Goal: Navigation & Orientation: Find specific page/section

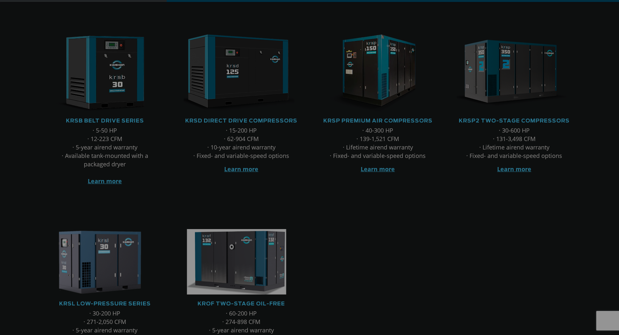
scroll to position [130, 0]
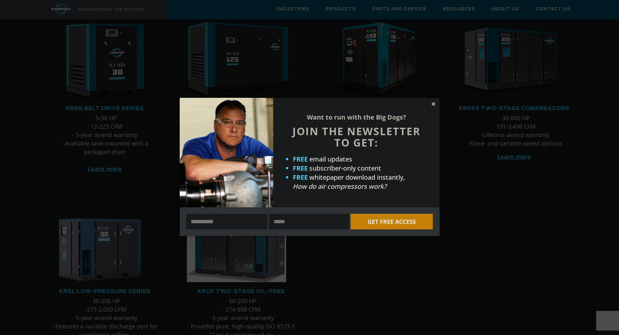
click at [432, 104] on icon at bounding box center [433, 104] width 4 height 4
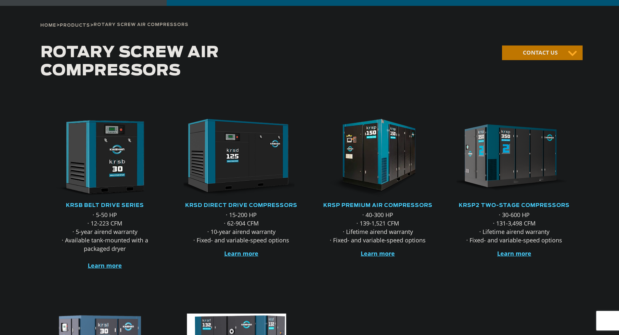
scroll to position [0, 0]
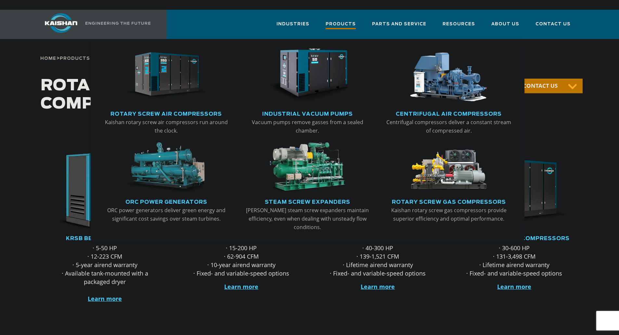
click at [353, 20] on span "Products" at bounding box center [340, 24] width 30 height 9
